Goal: Transaction & Acquisition: Download file/media

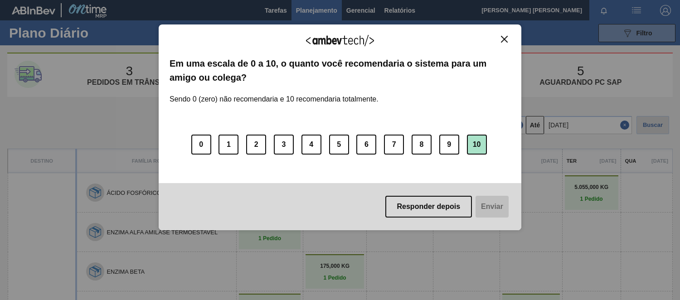
click at [475, 144] on button "10" at bounding box center [477, 145] width 20 height 20
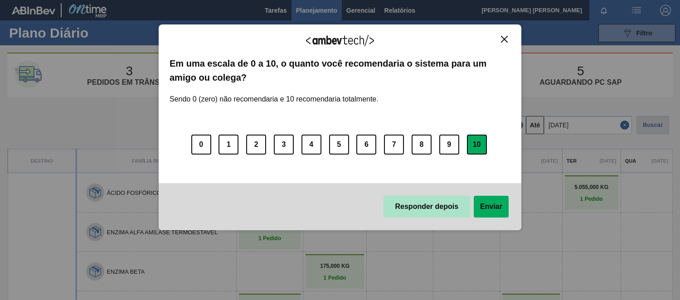
click at [420, 213] on button "Responder depois" at bounding box center [426, 207] width 87 height 22
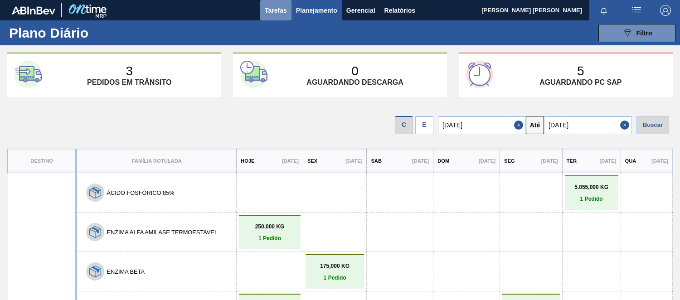
click at [284, 11] on span "Tarefas" at bounding box center [276, 10] width 22 height 11
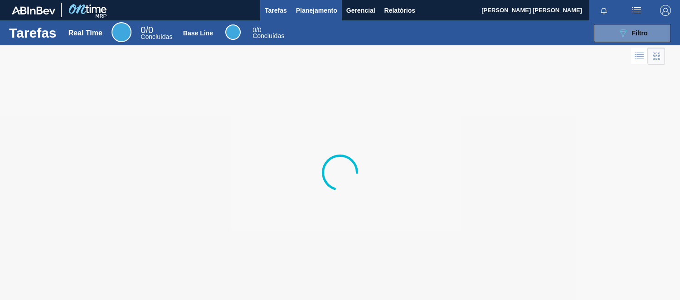
click at [313, 9] on span "Planejamento" at bounding box center [316, 10] width 41 height 11
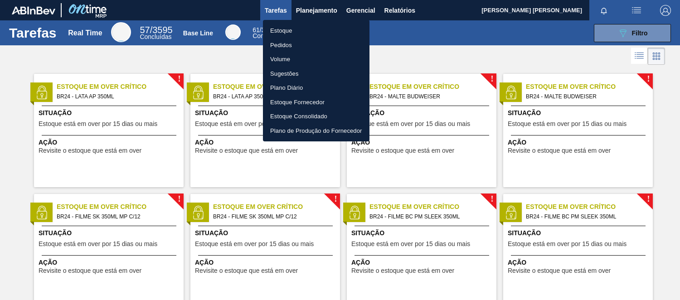
click at [425, 51] on div at bounding box center [340, 150] width 680 height 300
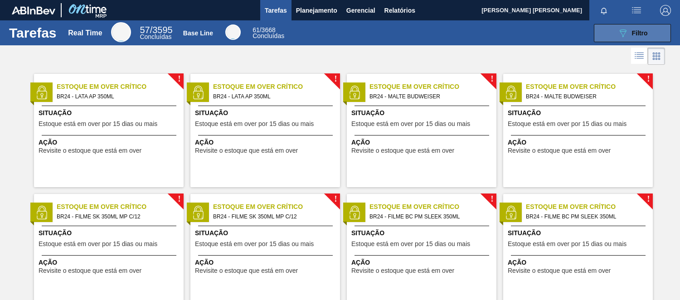
click at [653, 37] on button "089F7B8B-B2A5-4AFE-B5C0-19BA573D28AC Filtro" at bounding box center [632, 33] width 77 height 18
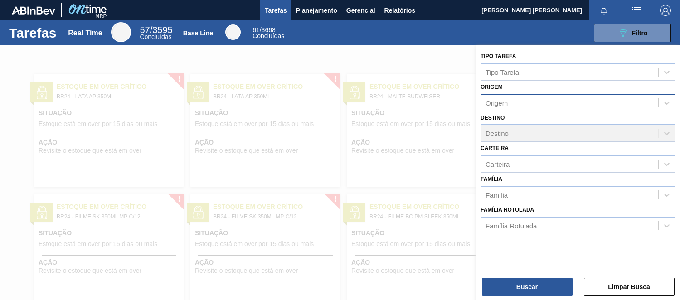
click at [534, 97] on div "Origem" at bounding box center [569, 102] width 177 height 13
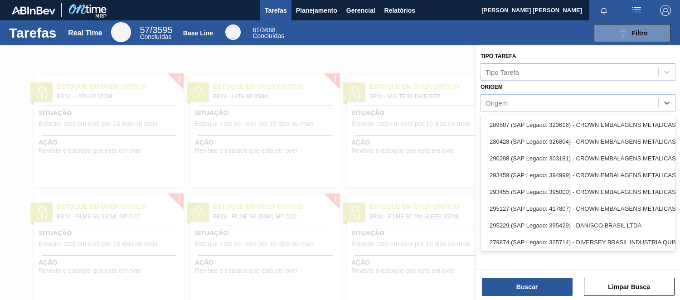
scroll to position [655, 0]
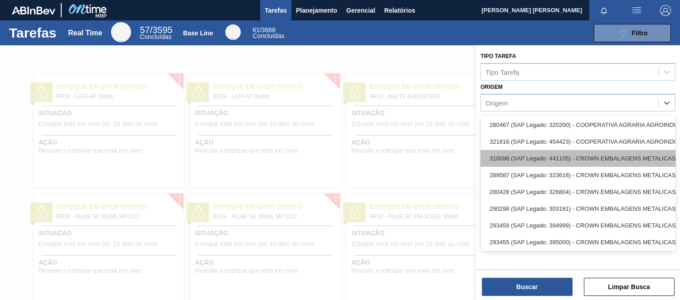
click at [629, 154] on div "310098 (SAP Legado: 441105) - CROWN EMBALAGENS METALICAS DA" at bounding box center [577, 158] width 195 height 17
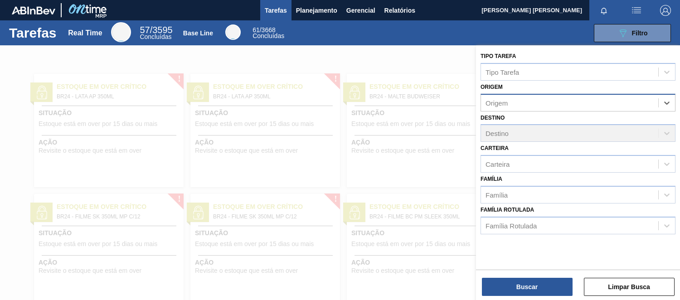
click at [553, 136] on div "Destino Destino" at bounding box center [577, 127] width 195 height 31
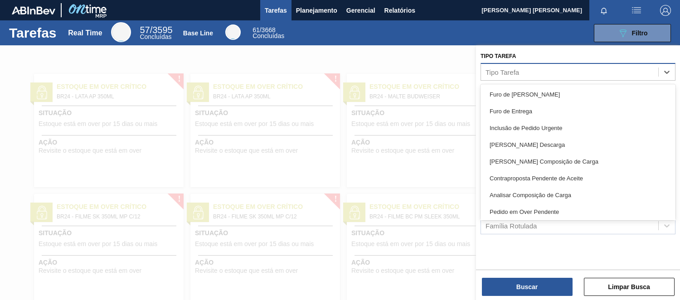
click at [551, 71] on div "Tipo Tarefa" at bounding box center [569, 71] width 177 height 13
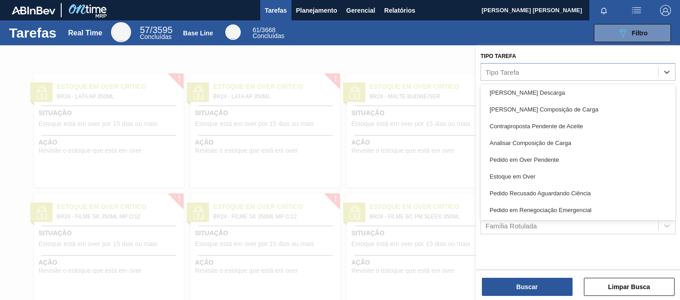
scroll to position [0, 0]
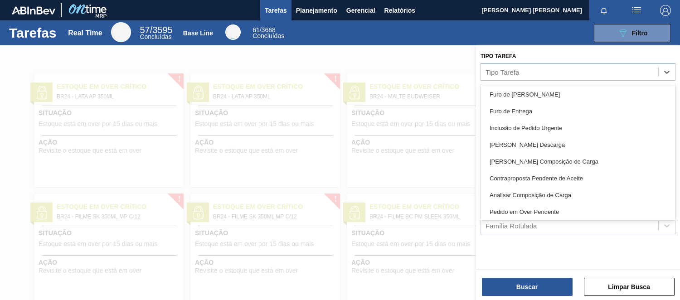
click at [443, 54] on div at bounding box center [340, 195] width 680 height 300
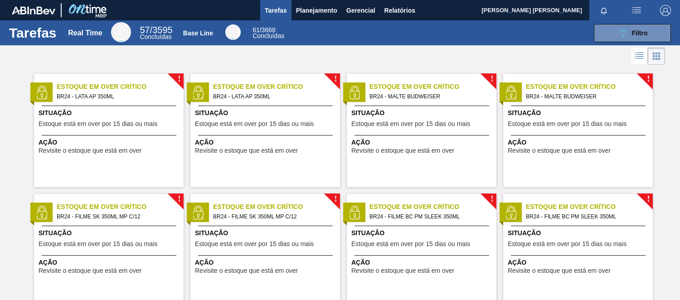
click at [637, 55] on icon at bounding box center [639, 55] width 11 height 11
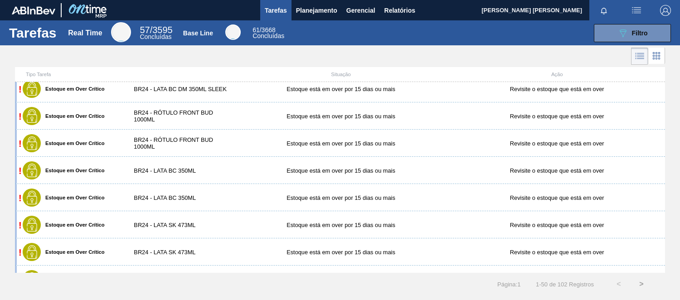
scroll to position [50, 0]
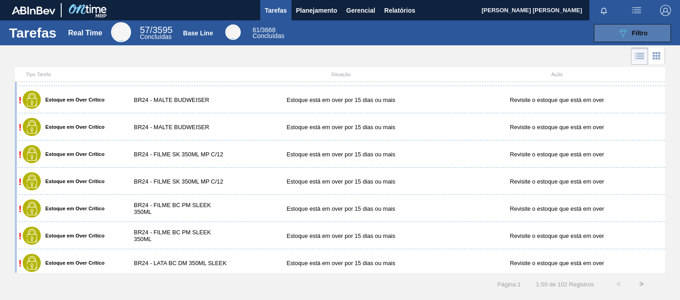
click at [646, 38] on div "089F7B8B-B2A5-4AFE-B5C0-19BA573D28AC Filtro" at bounding box center [632, 33] width 30 height 11
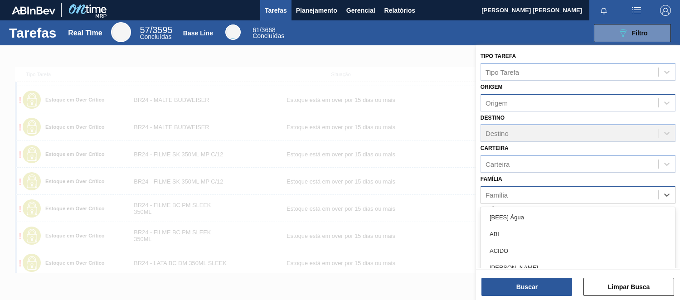
click at [520, 191] on div "Família" at bounding box center [569, 194] width 177 height 13
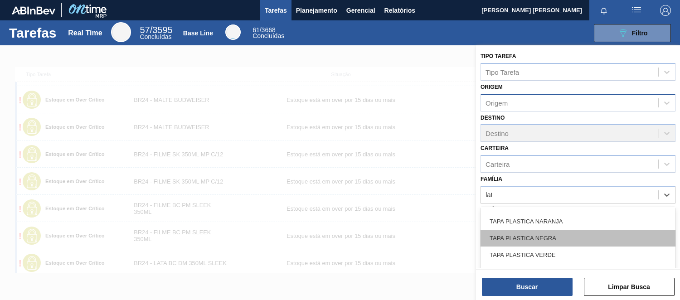
scroll to position [97, 0]
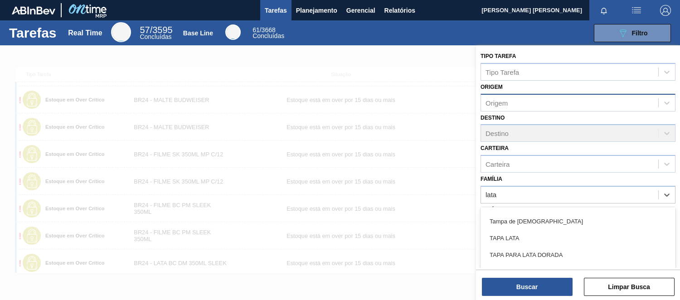
type input "lata"
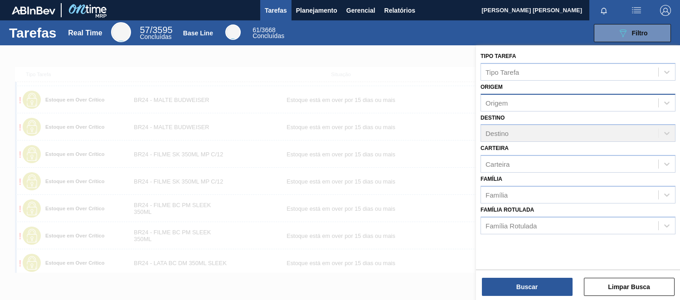
click at [460, 93] on div at bounding box center [340, 195] width 680 height 300
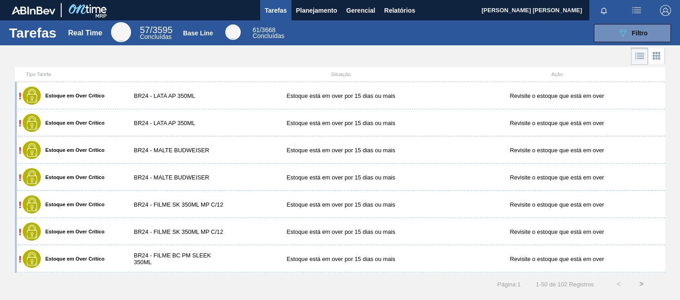
scroll to position [201, 0]
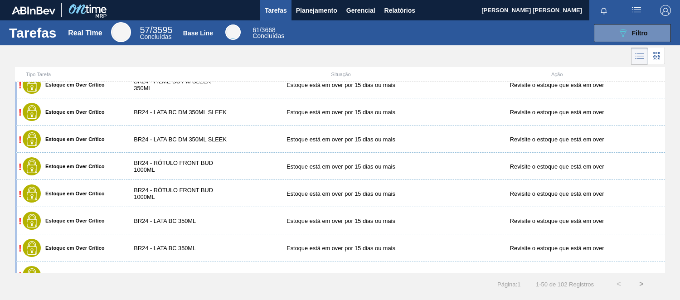
click at [640, 61] on icon at bounding box center [639, 56] width 11 height 11
click at [638, 28] on div "089F7B8B-B2A5-4AFE-B5C0-19BA573D28AC Filtro" at bounding box center [632, 33] width 30 height 11
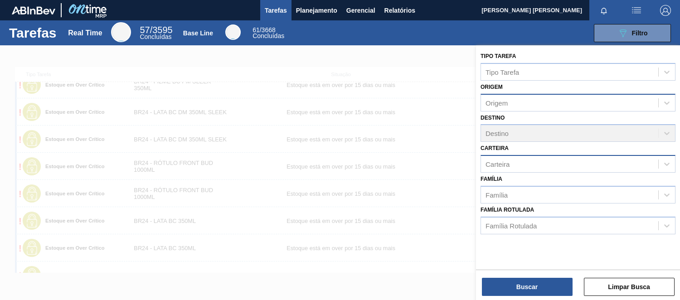
click at [509, 166] on div "Carteira" at bounding box center [569, 164] width 177 height 13
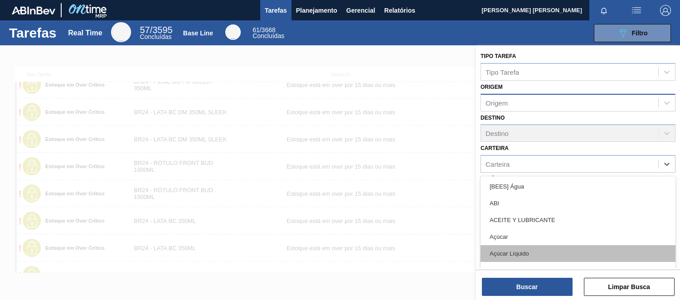
scroll to position [50, 0]
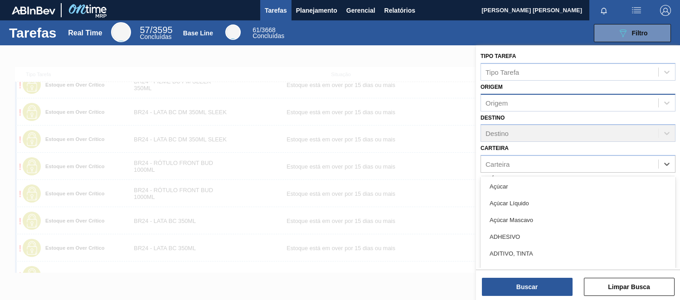
click at [549, 146] on div "Carteira option Açúcar focused, 4 of 101. 101 results available. Use Up and Dow…" at bounding box center [577, 157] width 195 height 31
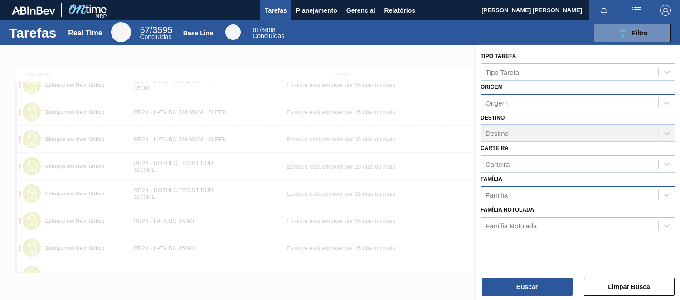
click at [532, 193] on div "Família" at bounding box center [569, 194] width 177 height 13
click at [454, 178] on div at bounding box center [340, 195] width 680 height 300
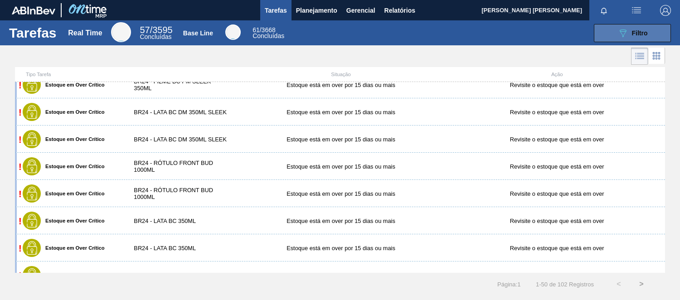
click at [642, 33] on span "Filtro" at bounding box center [640, 32] width 16 height 7
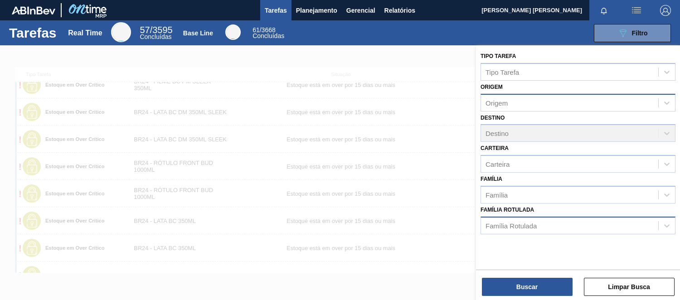
click at [540, 223] on div "Família Rotulada" at bounding box center [569, 225] width 177 height 13
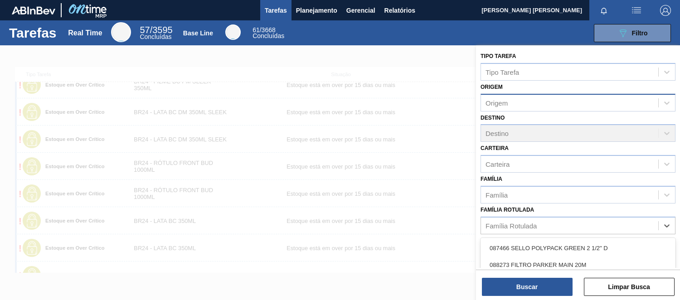
scroll to position [151, 0]
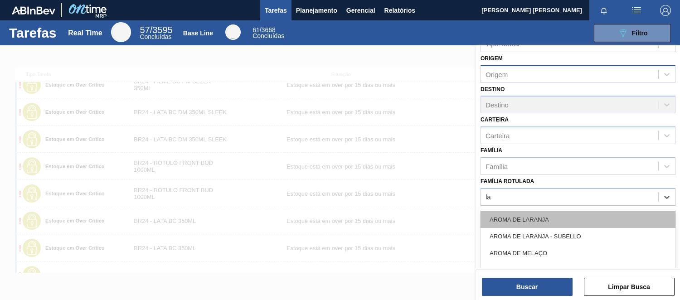
type Rotulada "l"
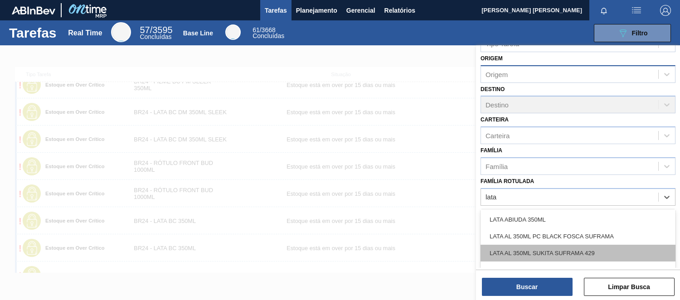
scroll to position [252, 0]
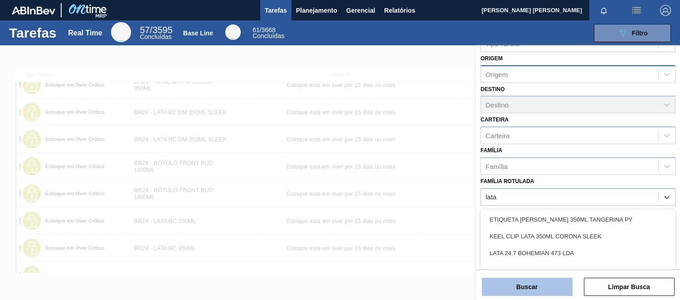
type Rotulada "lata"
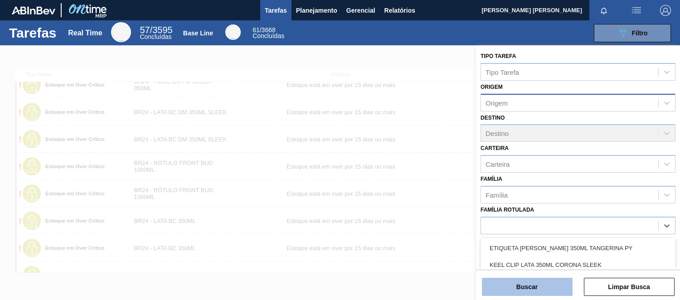
click at [555, 287] on button "Buscar" at bounding box center [527, 287] width 91 height 18
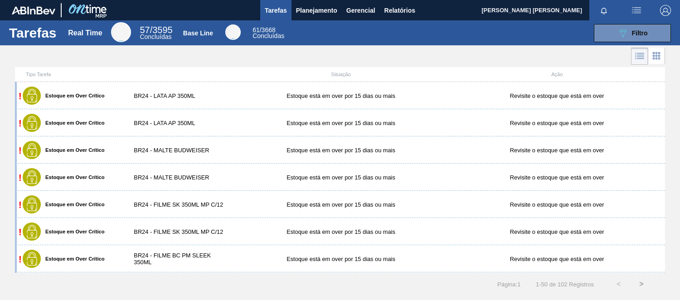
click at [654, 56] on icon at bounding box center [656, 55] width 11 height 11
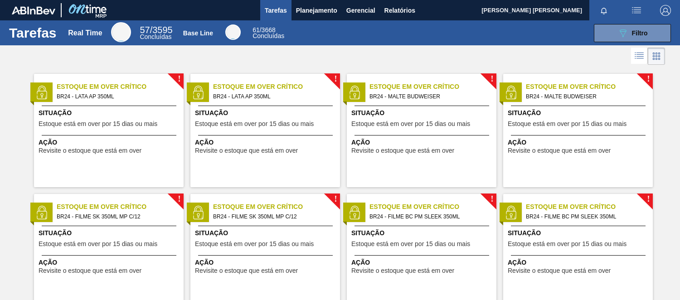
click at [137, 116] on span "Situação" at bounding box center [110, 113] width 143 height 10
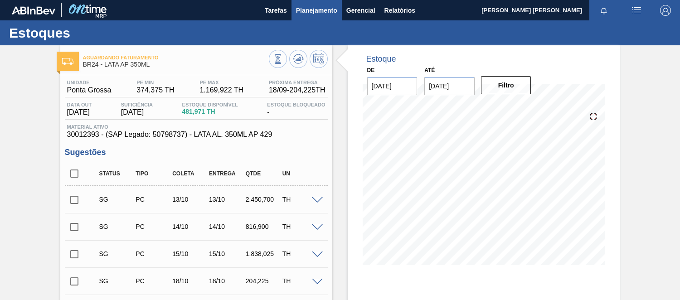
click at [319, 10] on span "Planejamento" at bounding box center [316, 10] width 41 height 11
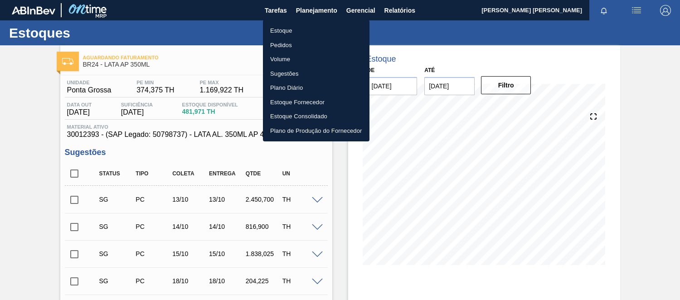
click at [316, 10] on div at bounding box center [340, 150] width 680 height 300
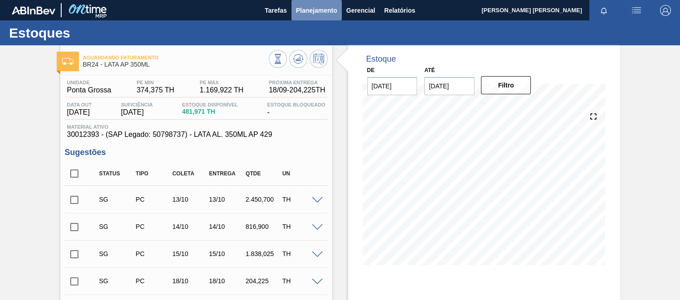
click at [314, 9] on span "Planejamento" at bounding box center [316, 10] width 41 height 11
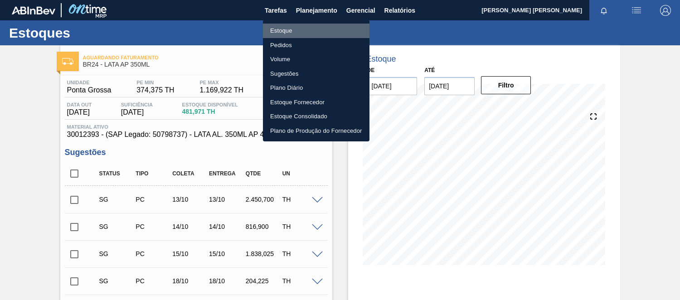
click at [286, 29] on li "Estoque" at bounding box center [316, 31] width 107 height 15
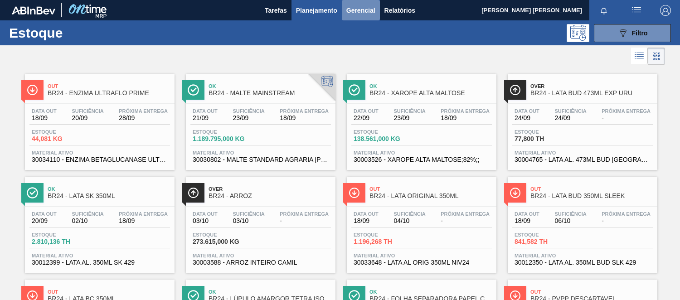
click at [364, 8] on span "Gerencial" at bounding box center [360, 10] width 29 height 11
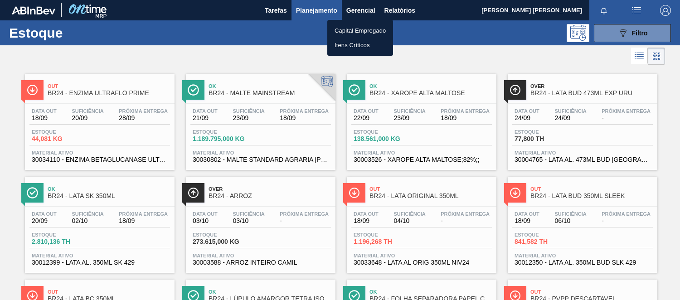
click at [392, 7] on div at bounding box center [340, 150] width 680 height 300
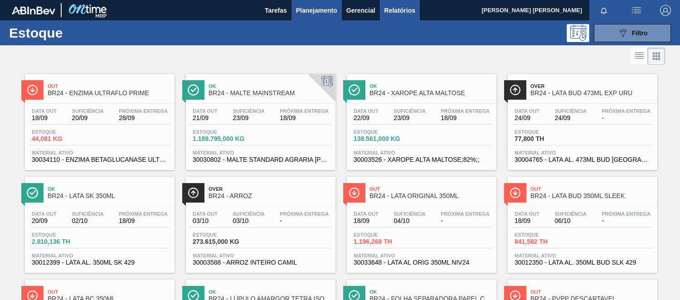
click at [400, 11] on span "Relatórios" at bounding box center [399, 10] width 31 height 11
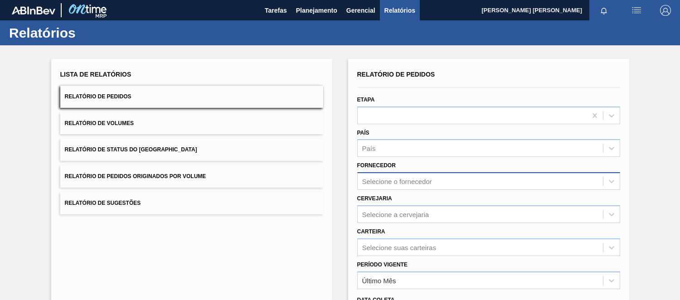
click at [391, 183] on div "Selecione o fornecedor" at bounding box center [488, 181] width 263 height 18
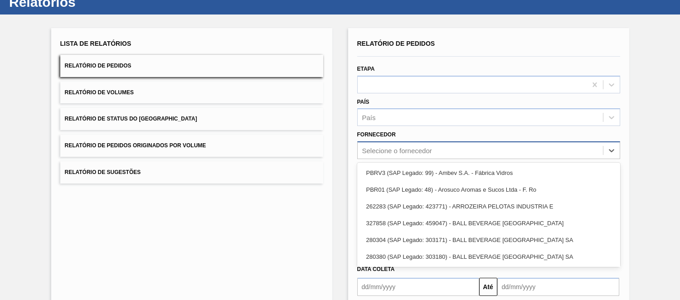
scroll to position [32, 0]
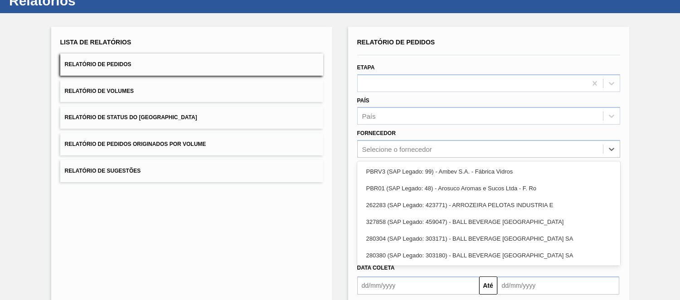
click at [655, 116] on div "Lista de Relatórios Relatório de Pedidos Relatório de Volumes Relatório de Stat…" at bounding box center [340, 200] width 680 height 374
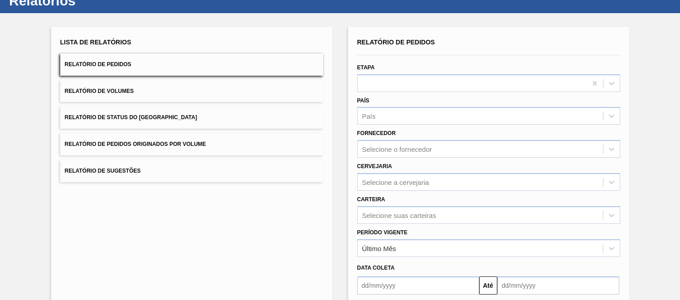
scroll to position [117, 0]
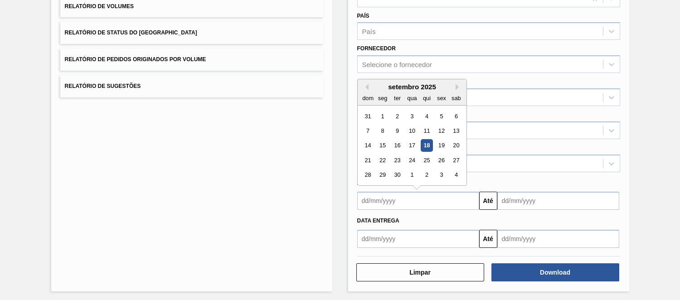
click at [374, 201] on input "text" at bounding box center [418, 201] width 122 height 18
click at [423, 140] on div "18" at bounding box center [426, 146] width 12 height 12
type input "[DATE]"
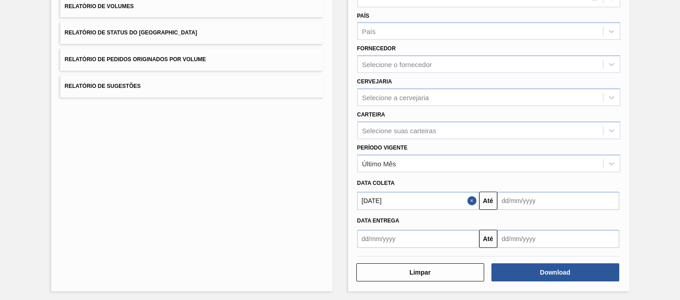
click at [395, 199] on input "[DATE]" at bounding box center [418, 201] width 122 height 18
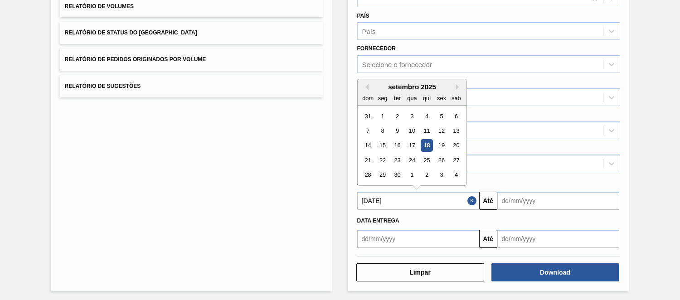
click at [388, 238] on input "text" at bounding box center [418, 239] width 122 height 18
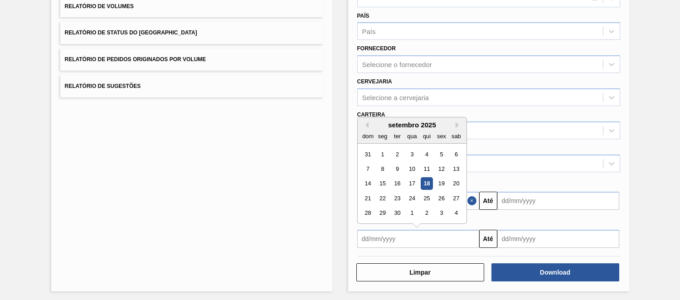
click at [429, 181] on div "18" at bounding box center [426, 184] width 12 height 12
type input "[DATE]"
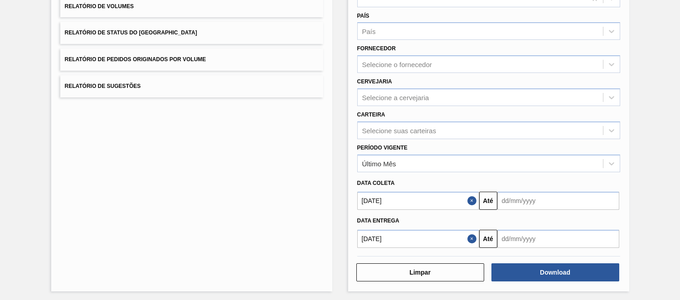
click at [470, 197] on button "Close" at bounding box center [473, 201] width 12 height 18
click at [513, 236] on input "text" at bounding box center [558, 239] width 122 height 18
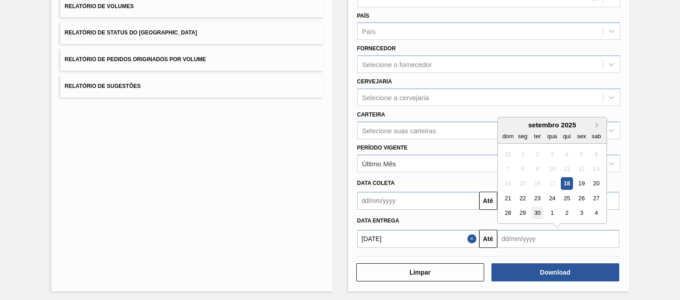
click at [541, 209] on div "30" at bounding box center [537, 213] width 12 height 12
type input "[DATE]"
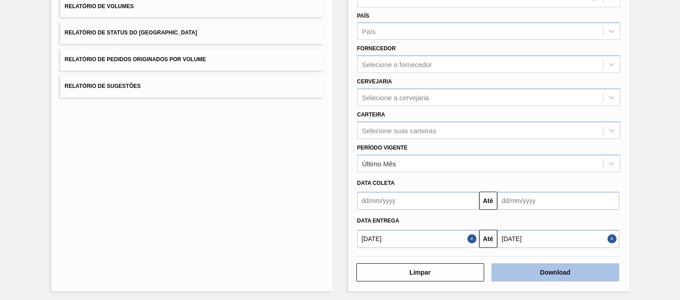
click at [554, 269] on button "Download" at bounding box center [555, 272] width 128 height 18
